Goal: Find contact information: Find contact information

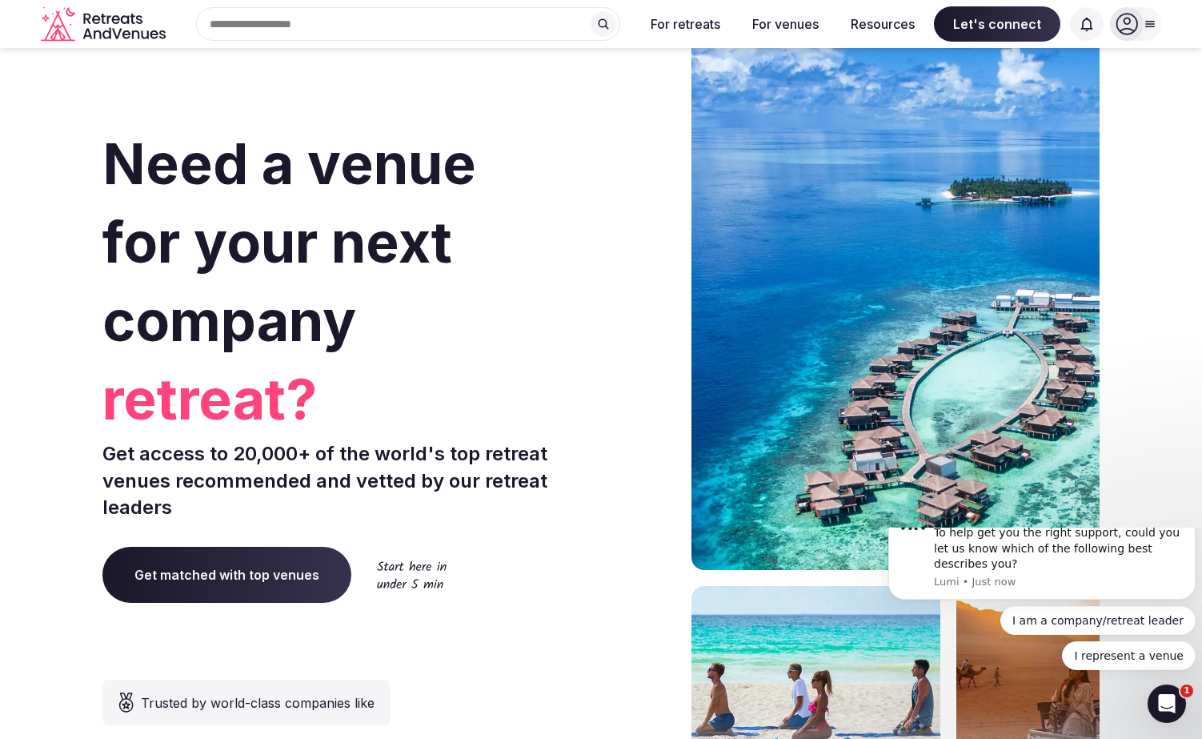
click at [1150, 25] on icon at bounding box center [1150, 24] width 13 height 13
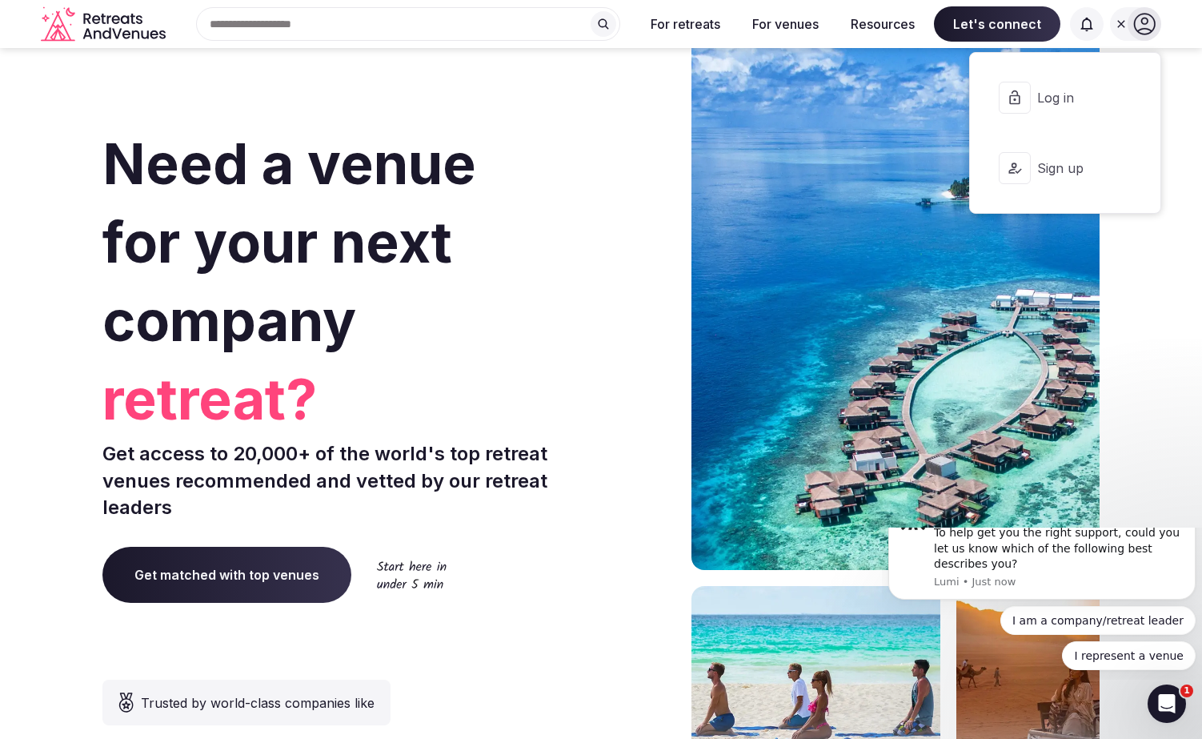
click at [603, 163] on div "Need a venue for your next company retreat? Get access to 20,000+ of the world'…" at bounding box center [600, 479] width 997 height 964
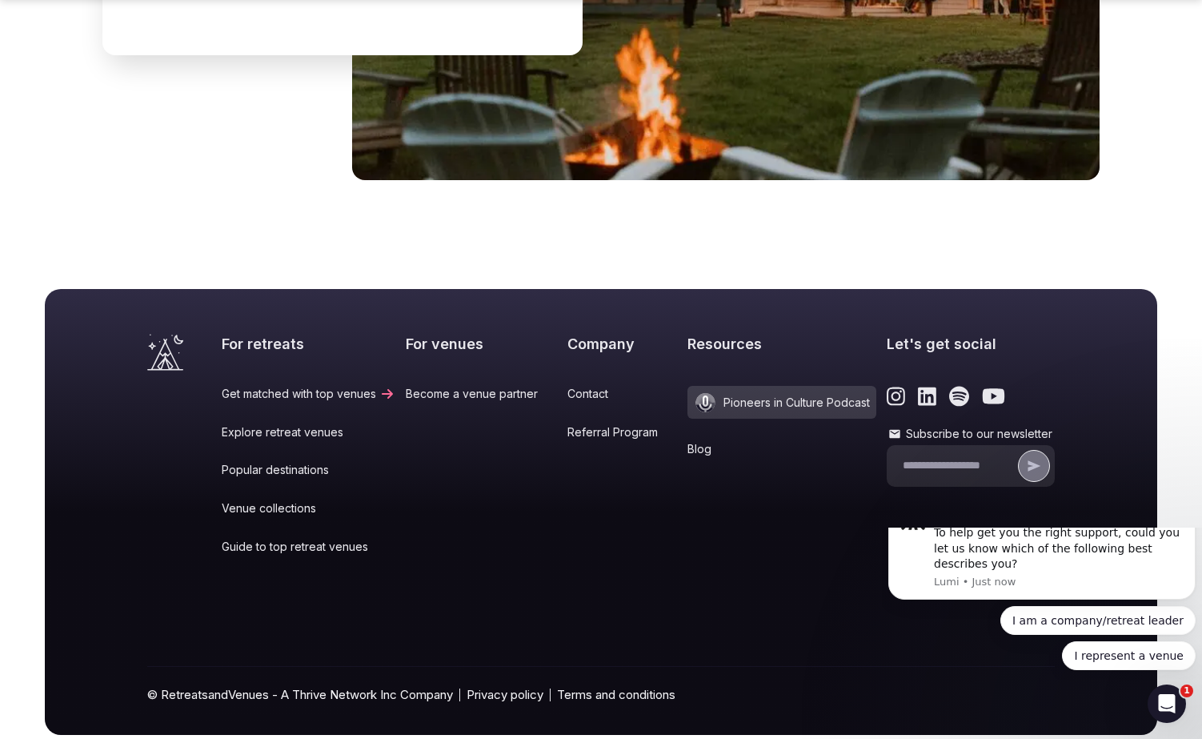
scroll to position [6590, 0]
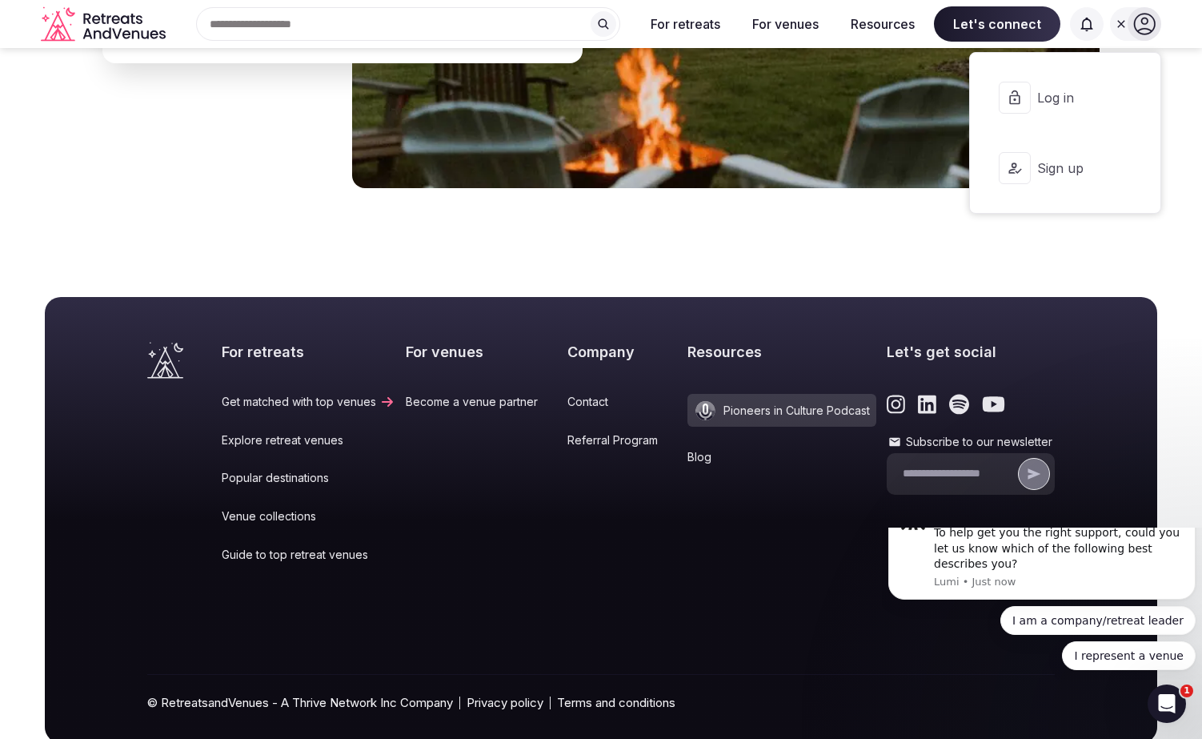
click at [567, 342] on div "Company Contact Referral Program" at bounding box center [622, 463] width 110 height 243
click at [572, 394] on link "Contact" at bounding box center [622, 402] width 110 height 16
